Goal: Task Accomplishment & Management: Complete application form

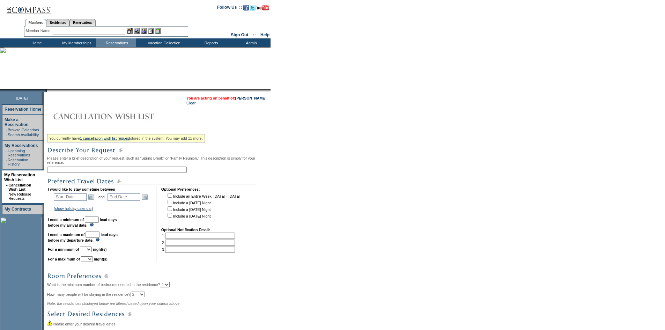
click at [95, 170] on input "text" at bounding box center [117, 170] width 140 height 6
type input "RDM 5BD-GM"
click at [94, 201] on link "Open the calendar popup." at bounding box center [91, 197] width 8 height 8
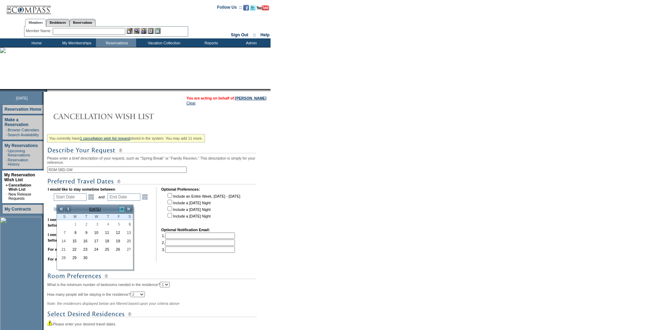
click at [122, 208] on link ">" at bounding box center [121, 209] width 7 height 7
click at [69, 209] on link "<" at bounding box center [68, 209] width 7 height 7
click at [78, 258] on link "24" at bounding box center [73, 258] width 10 height 8
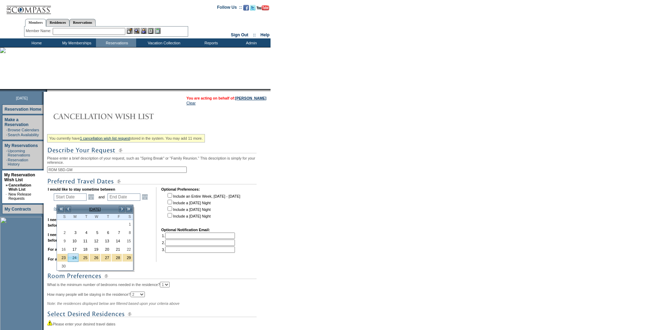
type input "[DATE]"
type input "84"
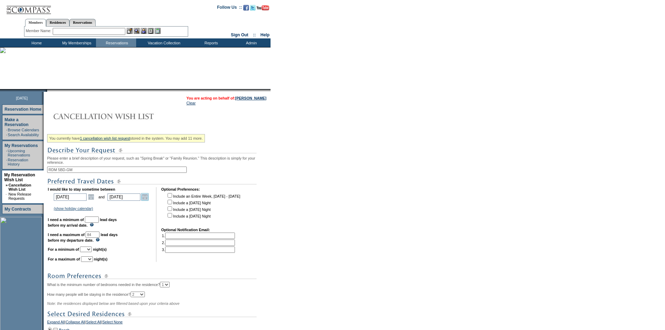
click at [149, 201] on link "Open the calendar popup." at bounding box center [145, 197] width 8 height 8
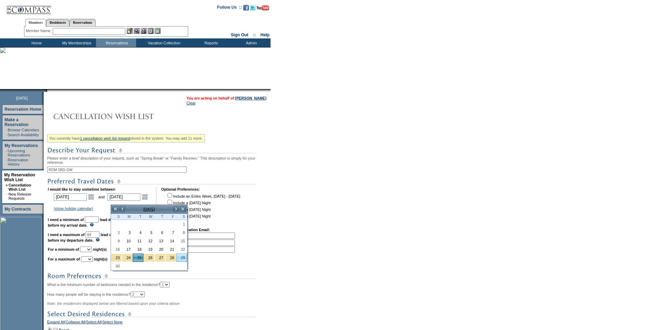
click at [185, 258] on link "29" at bounding box center [182, 258] width 10 height 8
type input "[DATE]"
type input "88"
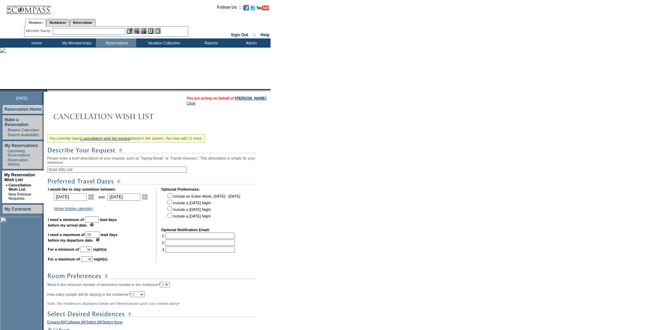
click at [99, 223] on input "text" at bounding box center [92, 219] width 14 height 6
type input "30"
click at [92, 252] on select "1 2 3 4 5 6 7 8 9 10 11 12 13 14" at bounding box center [86, 249] width 12 height 6
select select "5"
click at [89, 252] on select "1 2 3 4 5 6 7 8 9 10 11 12 13 14" at bounding box center [86, 249] width 12 height 6
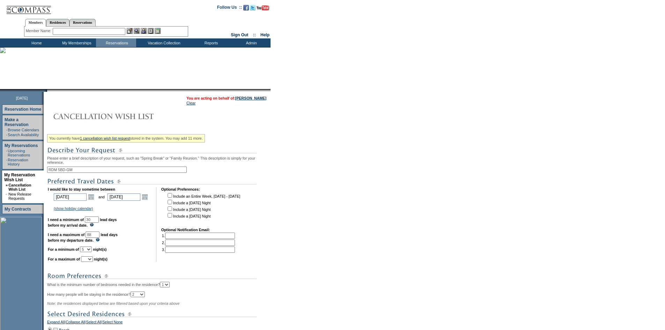
click at [93, 262] on select "1 2 3 4 5 6 7 8 9 10 11 12 13 14" at bounding box center [87, 259] width 12 height 6
select select "5"
click at [90, 262] on select "1 2 3 4 5 6 7 8 9 10 11 12 13 14" at bounding box center [87, 259] width 12 height 6
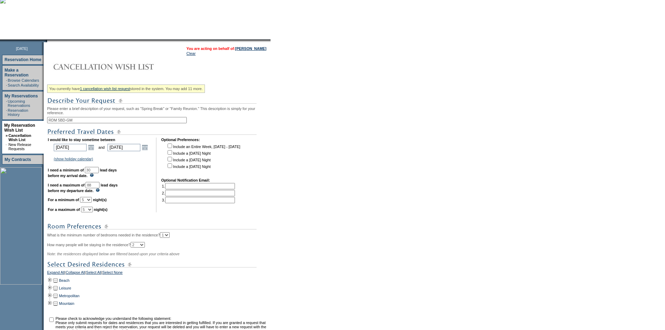
scroll to position [70, 0]
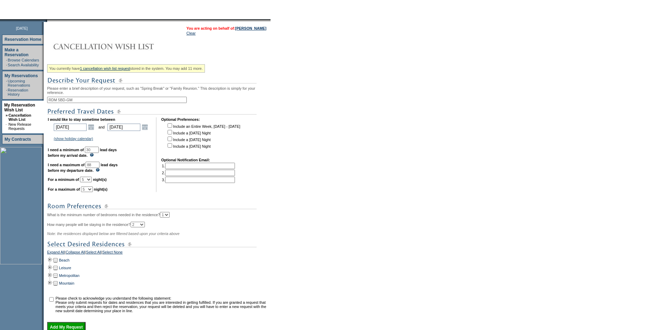
click at [170, 218] on select "1 2 3 4 5" at bounding box center [165, 215] width 10 height 6
select select "5"
click at [170, 218] on select "1 2 3 4 5" at bounding box center [165, 215] width 10 height 6
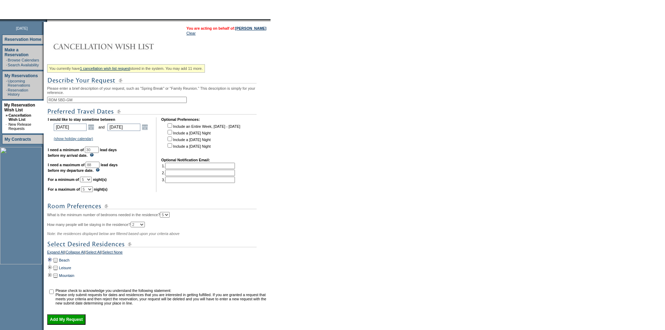
click at [53, 264] on td at bounding box center [50, 260] width 6 height 8
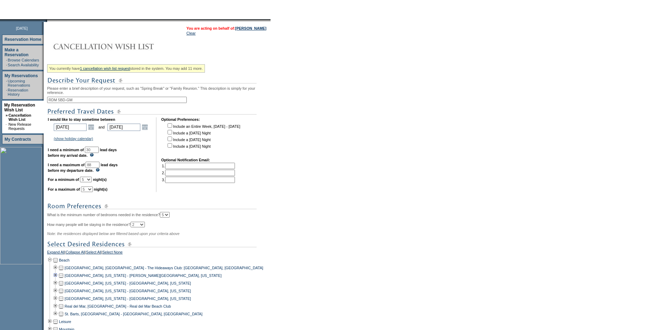
scroll to position [185, 0]
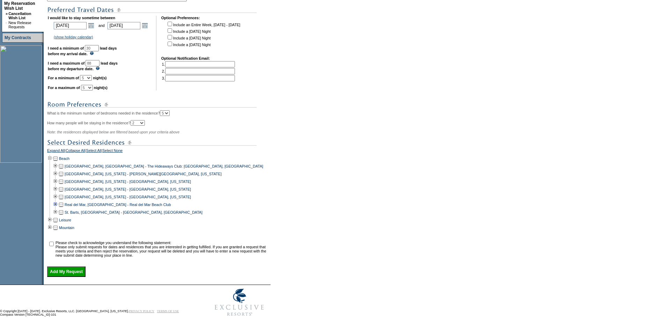
click at [58, 202] on td at bounding box center [56, 205] width 6 height 8
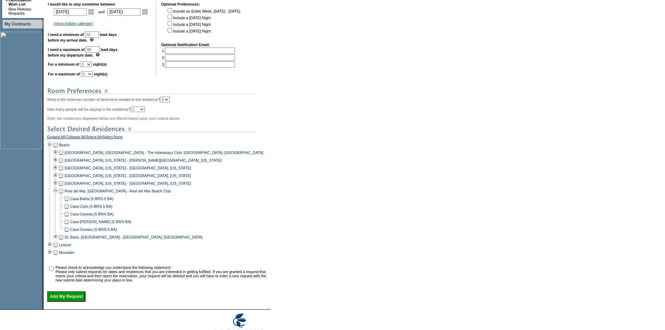
click at [64, 195] on td at bounding box center [61, 191] width 6 height 8
click at [52, 271] on input "checkbox" at bounding box center [51, 268] width 5 height 5
checkbox input "true"
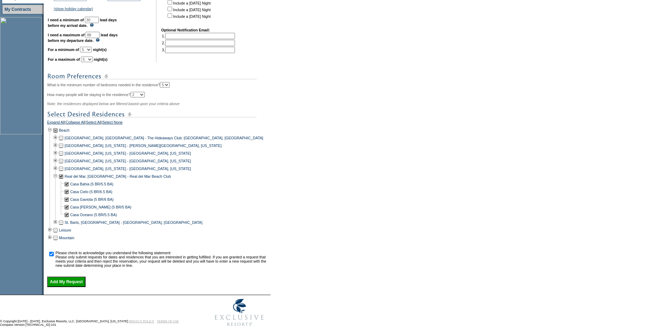
scroll to position [223, 0]
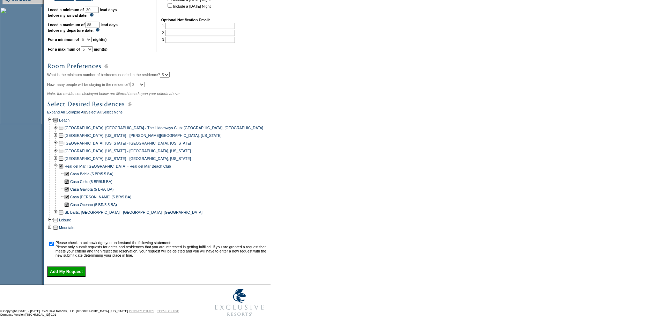
click at [76, 271] on input "Add My Request" at bounding box center [66, 271] width 38 height 10
